Goal: Task Accomplishment & Management: Use online tool/utility

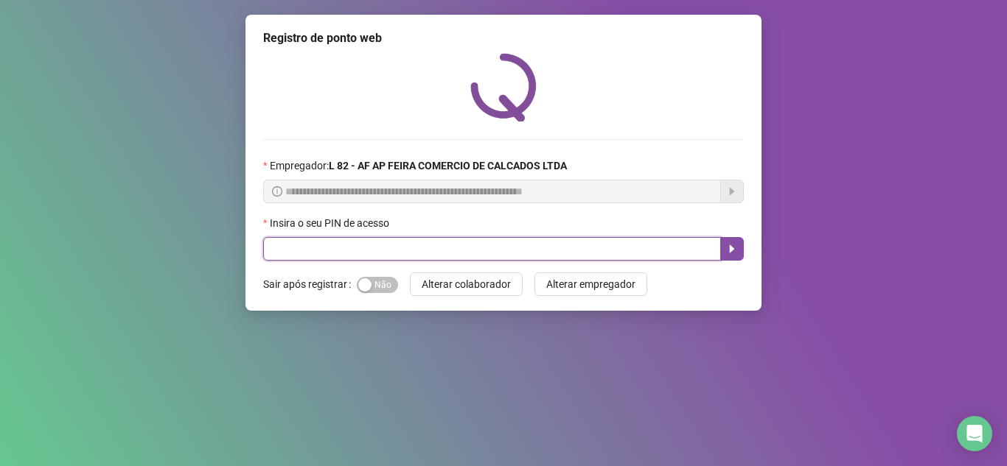
click at [350, 247] on input "text" at bounding box center [492, 249] width 458 height 24
type input "*****"
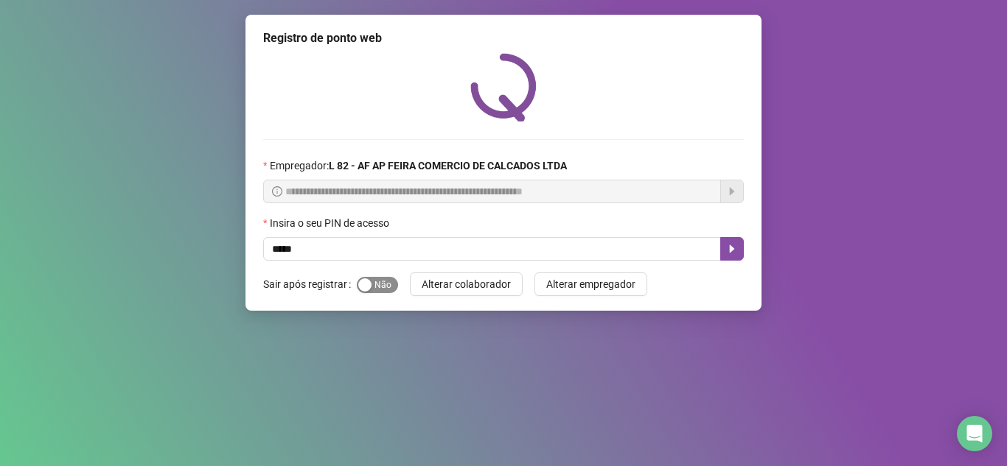
click at [382, 281] on span "Sim Não" at bounding box center [377, 285] width 41 height 16
click at [727, 259] on button "button" at bounding box center [732, 249] width 24 height 24
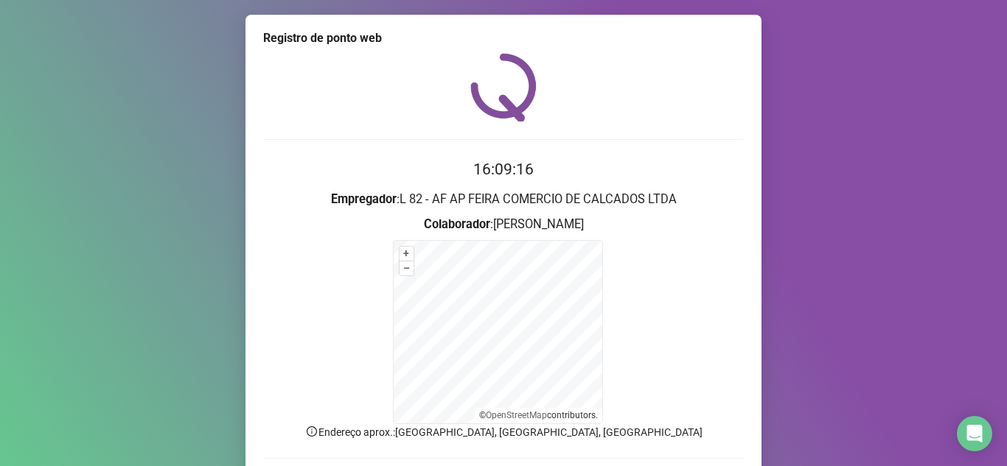
scroll to position [74, 0]
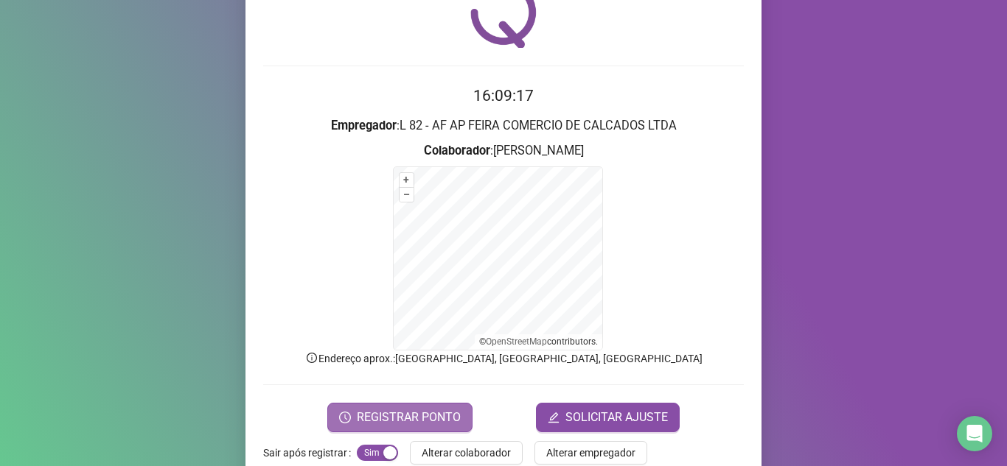
click at [369, 414] on span "REGISTRAR PONTO" at bounding box center [409, 418] width 104 height 18
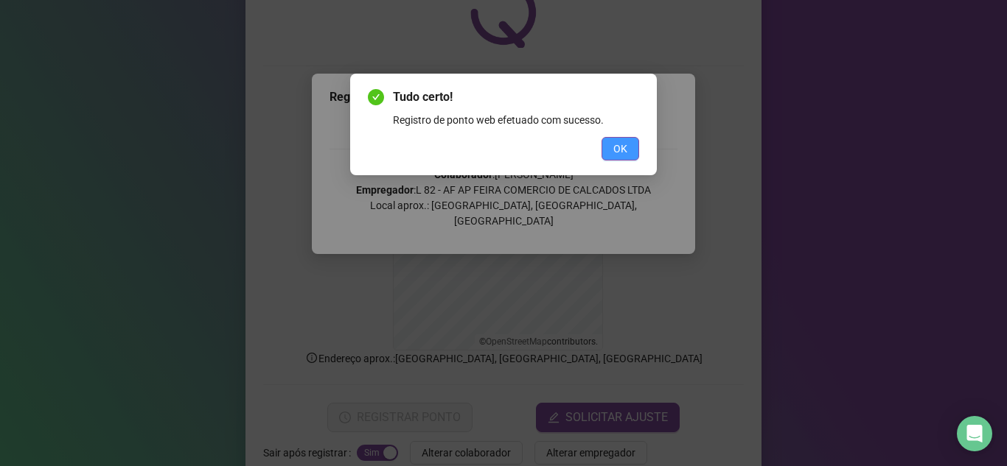
click at [620, 154] on span "OK" at bounding box center [620, 149] width 14 height 16
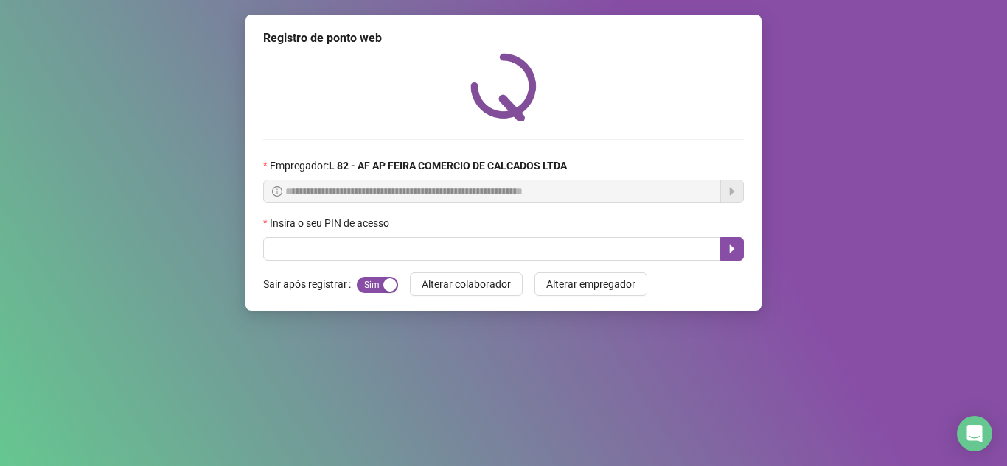
scroll to position [0, 0]
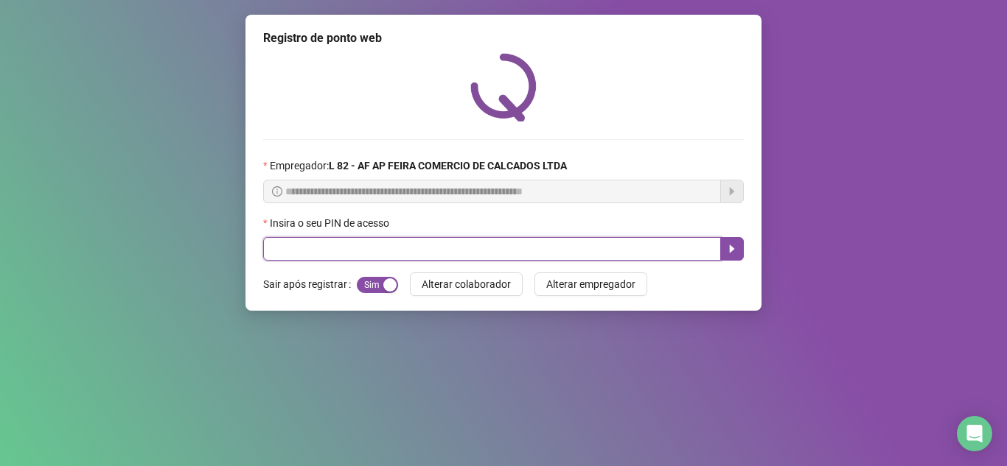
click at [429, 249] on input "text" at bounding box center [492, 249] width 458 height 24
type input "*****"
click at [727, 241] on button "button" at bounding box center [732, 249] width 24 height 24
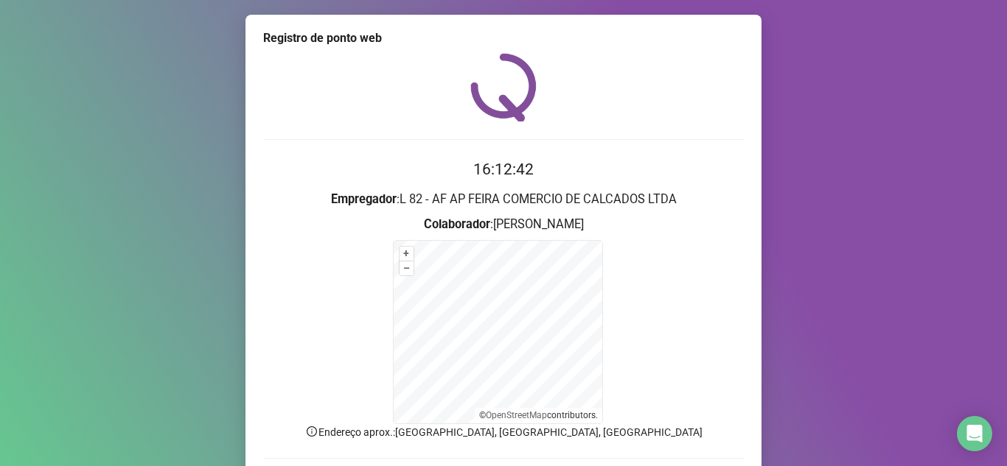
scroll to position [105, 0]
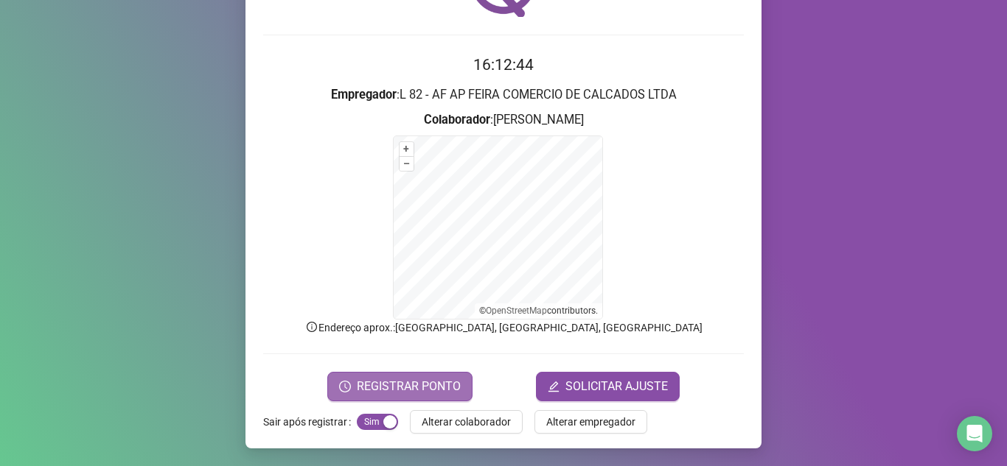
click at [399, 385] on span "REGISTRAR PONTO" at bounding box center [409, 387] width 104 height 18
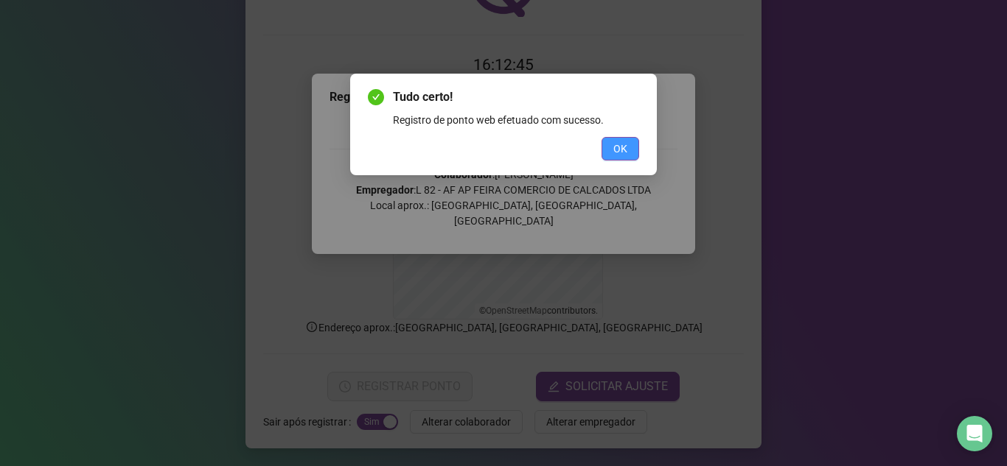
click at [638, 140] on button "OK" at bounding box center [620, 149] width 38 height 24
